Goal: Complete application form

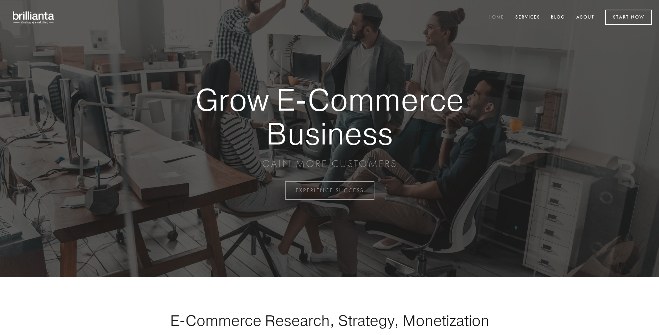
scroll to position [1870, 0]
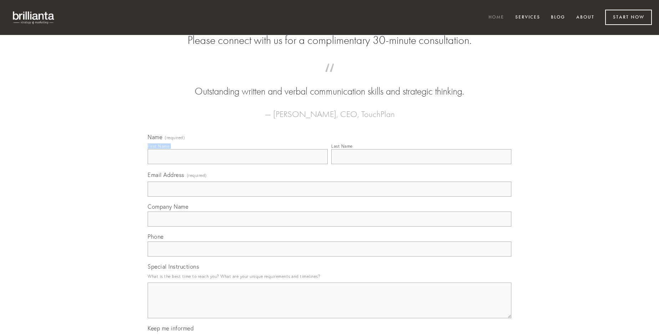
type input "[PERSON_NAME]"
click at [421, 164] on input "Last Name" at bounding box center [421, 156] width 180 height 15
type input "[PERSON_NAME]"
click at [330, 197] on input "Email Address (required)" at bounding box center [330, 189] width 364 height 15
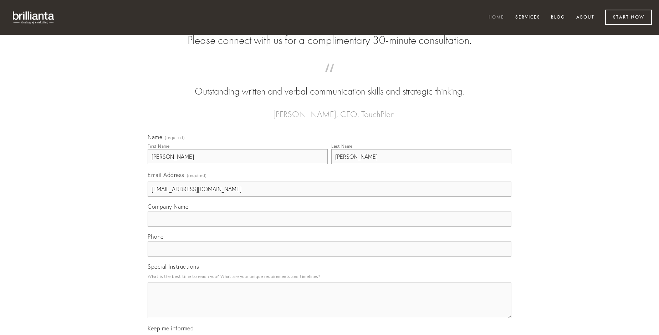
type input "[EMAIL_ADDRESS][DOMAIN_NAME]"
click at [330, 227] on input "Company Name" at bounding box center [330, 219] width 364 height 15
type input "accusantium"
click at [330, 257] on input "text" at bounding box center [330, 249] width 364 height 15
click at [330, 307] on textarea "Special Instructions" at bounding box center [330, 301] width 364 height 36
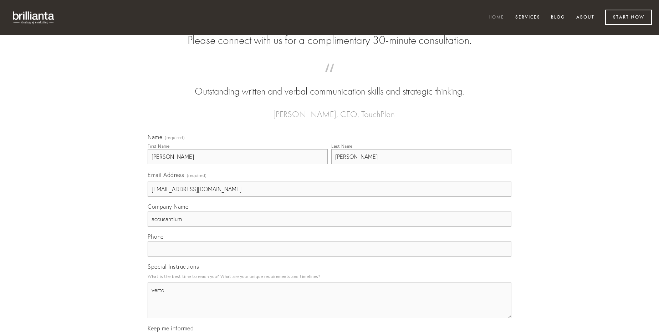
type textarea "verto"
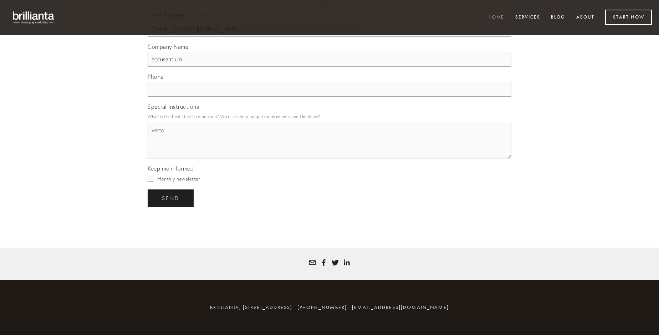
click at [171, 198] on span "send" at bounding box center [170, 198] width 17 height 6
